Goal: Task Accomplishment & Management: Complete application form

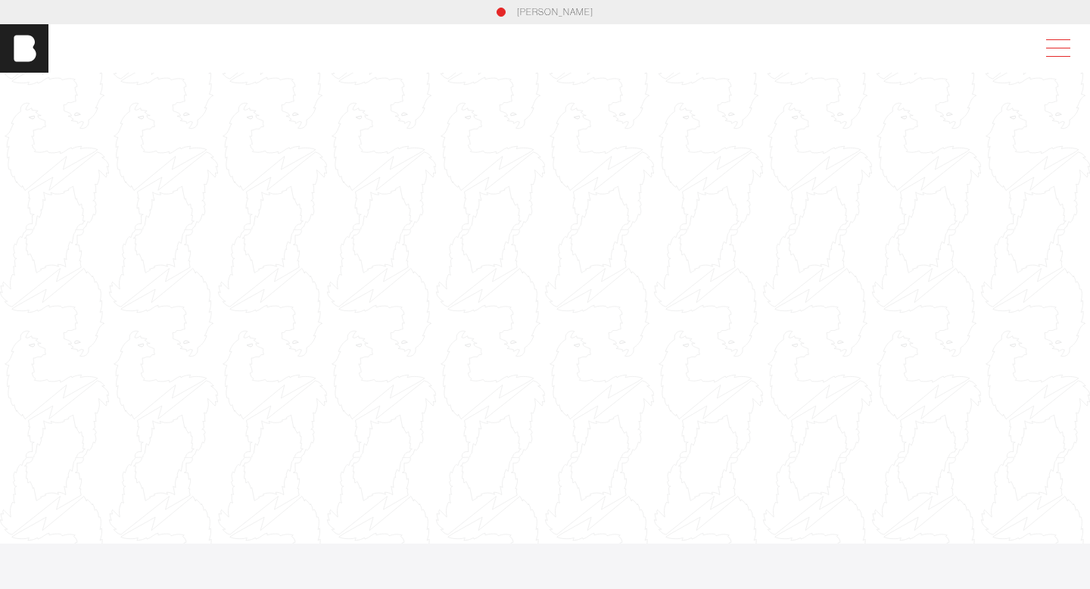
click at [1049, 48] on span at bounding box center [1058, 48] width 24 height 1
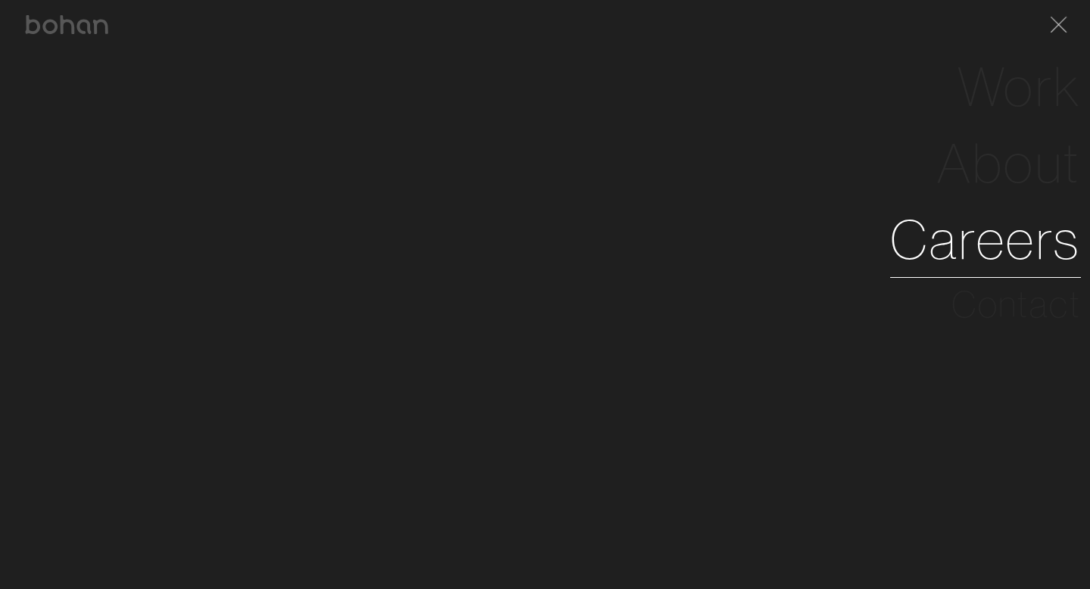
click at [972, 238] on link "Careers" at bounding box center [985, 239] width 191 height 76
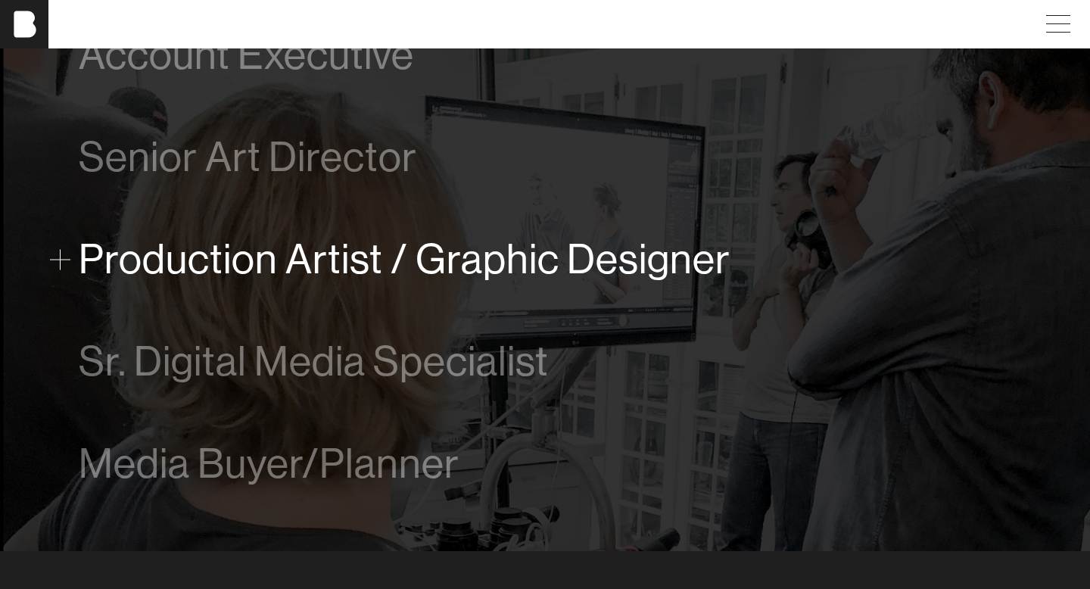
click at [561, 253] on span "Production Artist / Graphic Designer" at bounding box center [405, 259] width 652 height 46
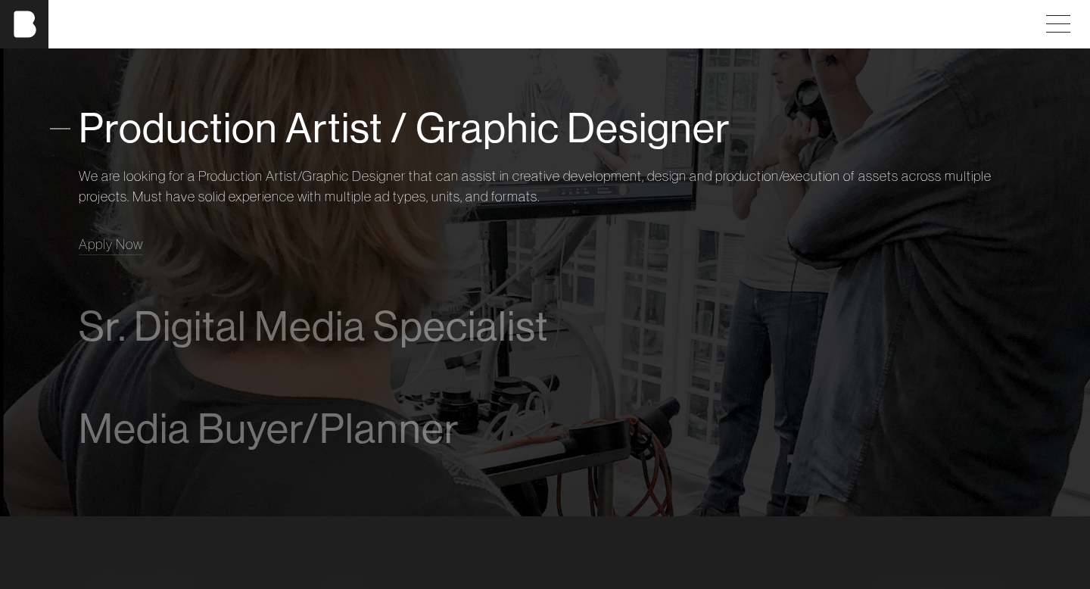
scroll to position [1067, 0]
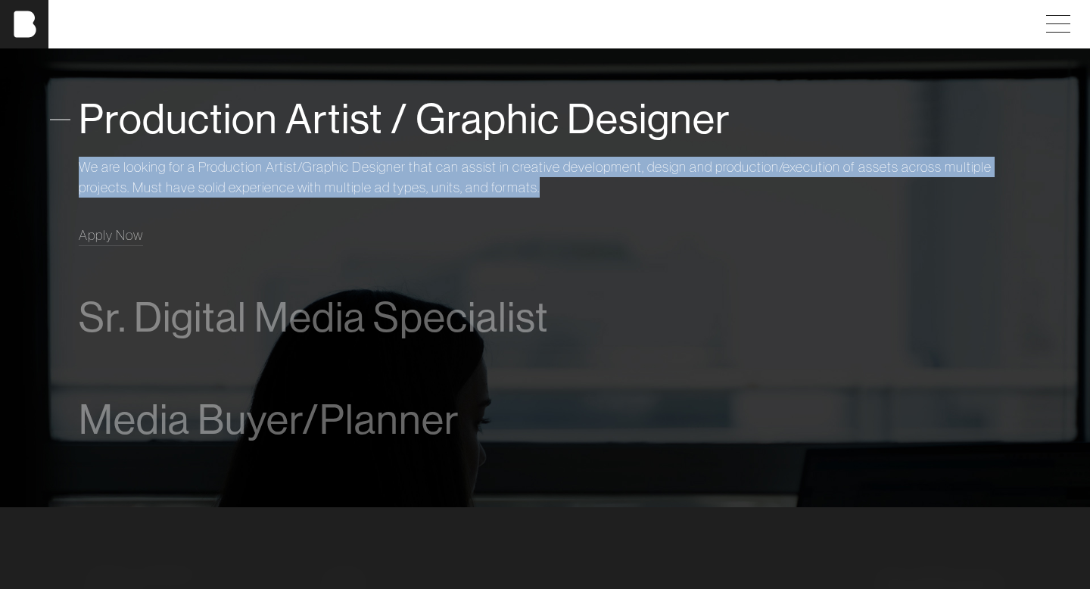
drag, startPoint x: 77, startPoint y: 166, endPoint x: 557, endPoint y: 187, distance: 479.8
click at [557, 187] on div "Account Executive We are looking for a driven and talented process-oriented lea…" at bounding box center [545, 167] width 981 height 607
click at [557, 187] on p "We are looking for a Production Artist/Graphic Designer that can assist in crea…" at bounding box center [545, 177] width 933 height 41
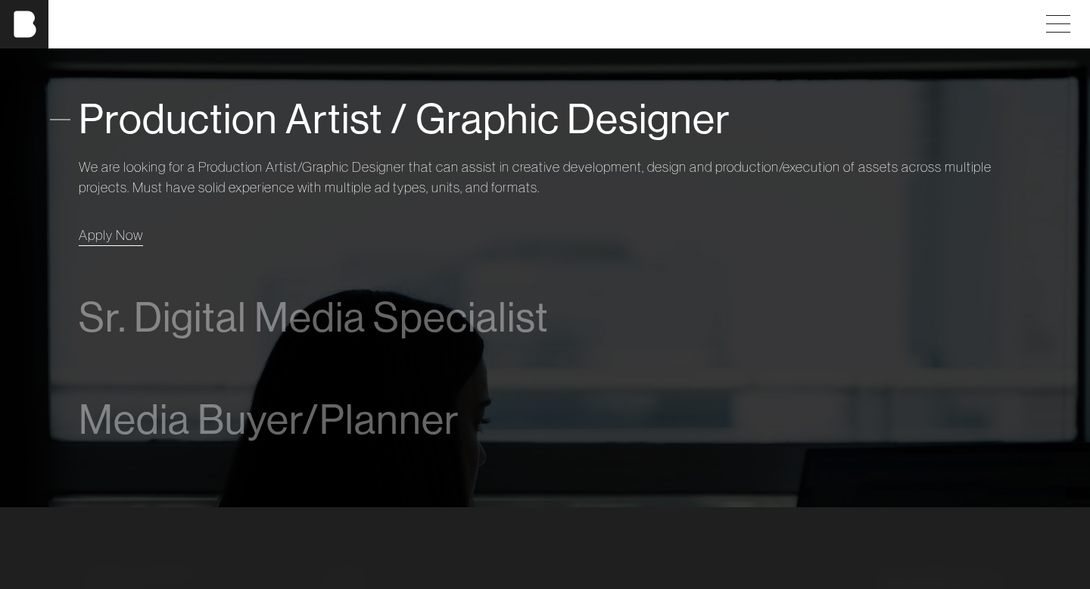
click at [132, 242] on span "Apply Now" at bounding box center [111, 234] width 64 height 17
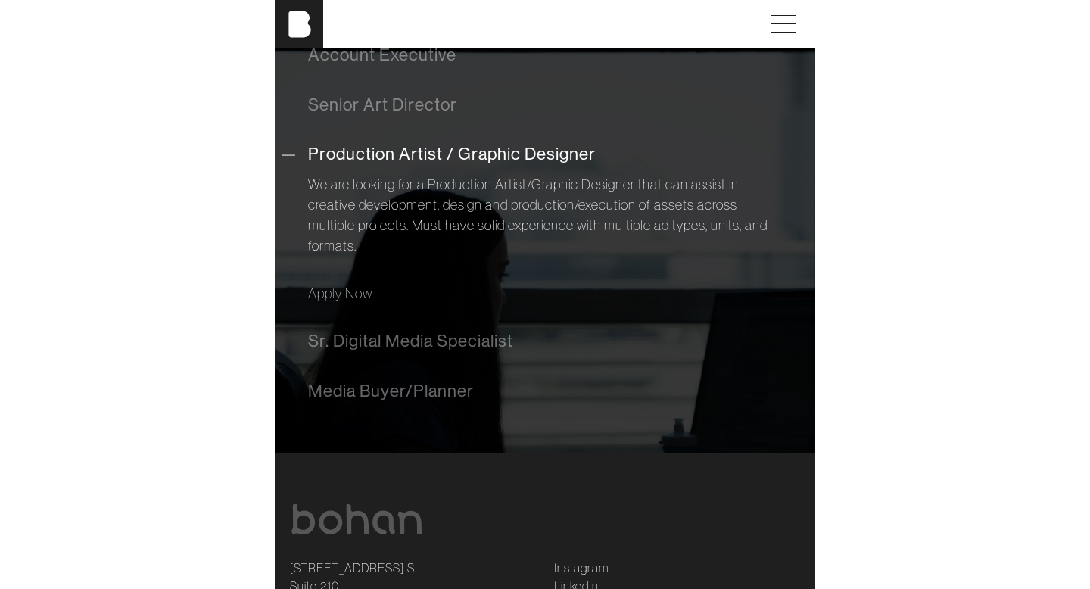
scroll to position [572, 0]
